Goal: Find specific page/section: Find specific page/section

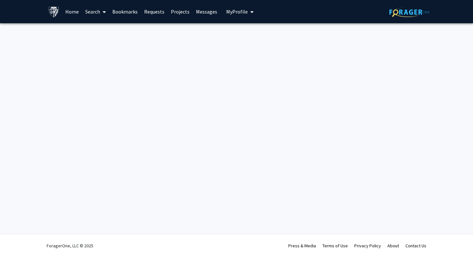
click at [71, 12] on link "Home" at bounding box center [72, 11] width 20 height 23
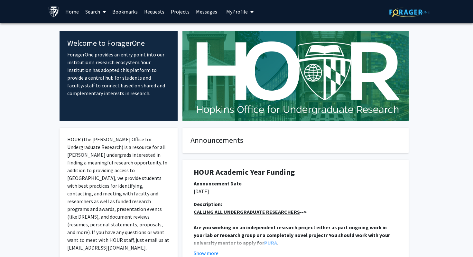
click at [103, 9] on icon at bounding box center [104, 11] width 3 height 5
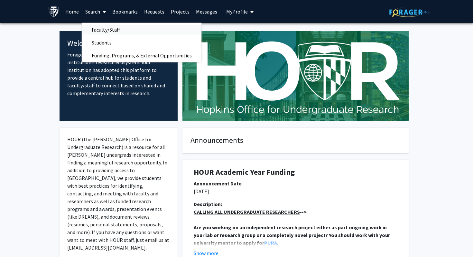
click at [106, 29] on span "Faculty/Staff" at bounding box center [105, 29] width 47 height 13
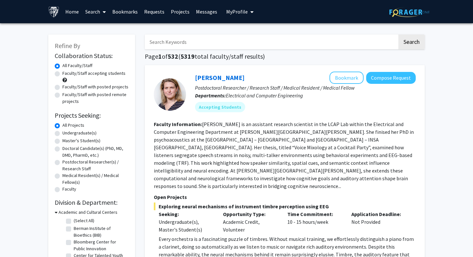
click at [190, 38] on input "Search Keywords" at bounding box center [271, 41] width 253 height 15
type input "[PERSON_NAME]"
click at [398, 34] on button "Search" at bounding box center [411, 41] width 26 height 15
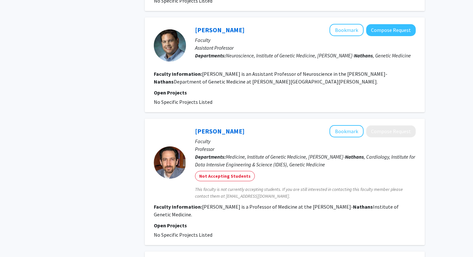
scroll to position [970, 0]
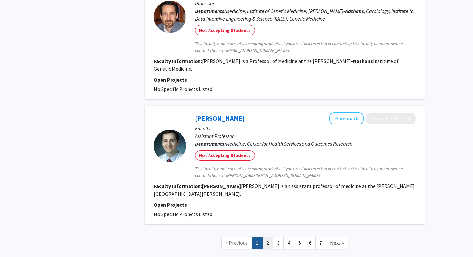
click at [264, 237] on link "2" at bounding box center [267, 242] width 11 height 11
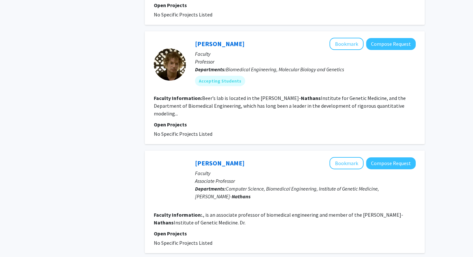
scroll to position [953, 0]
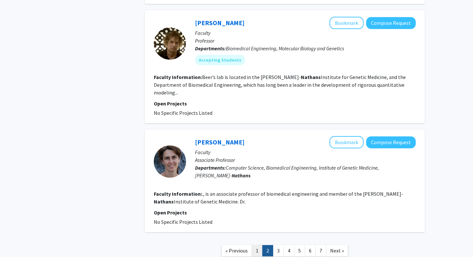
click at [260, 245] on link "1" at bounding box center [257, 250] width 11 height 11
